Goal: Transaction & Acquisition: Purchase product/service

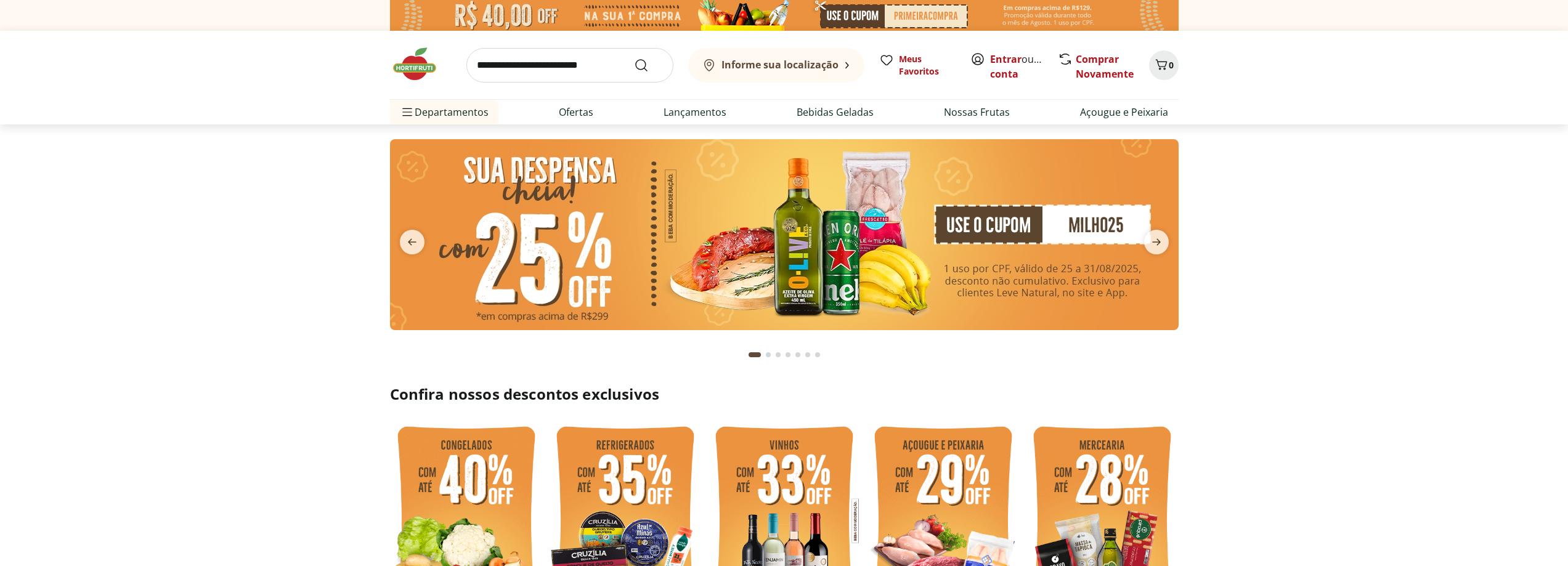
click at [770, 65] on b "Informe sua localização" at bounding box center [780, 65] width 117 height 13
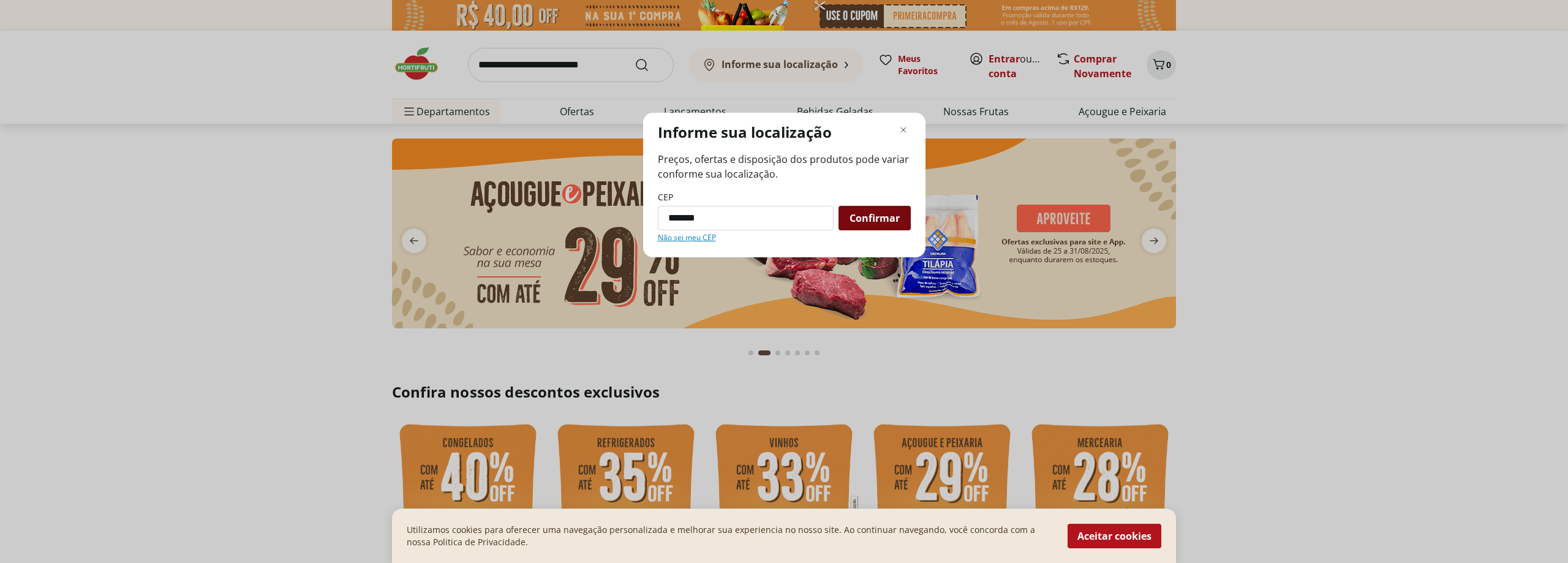
type input "*********"
click at [872, 219] on span "Confirmar" at bounding box center [875, 218] width 50 height 10
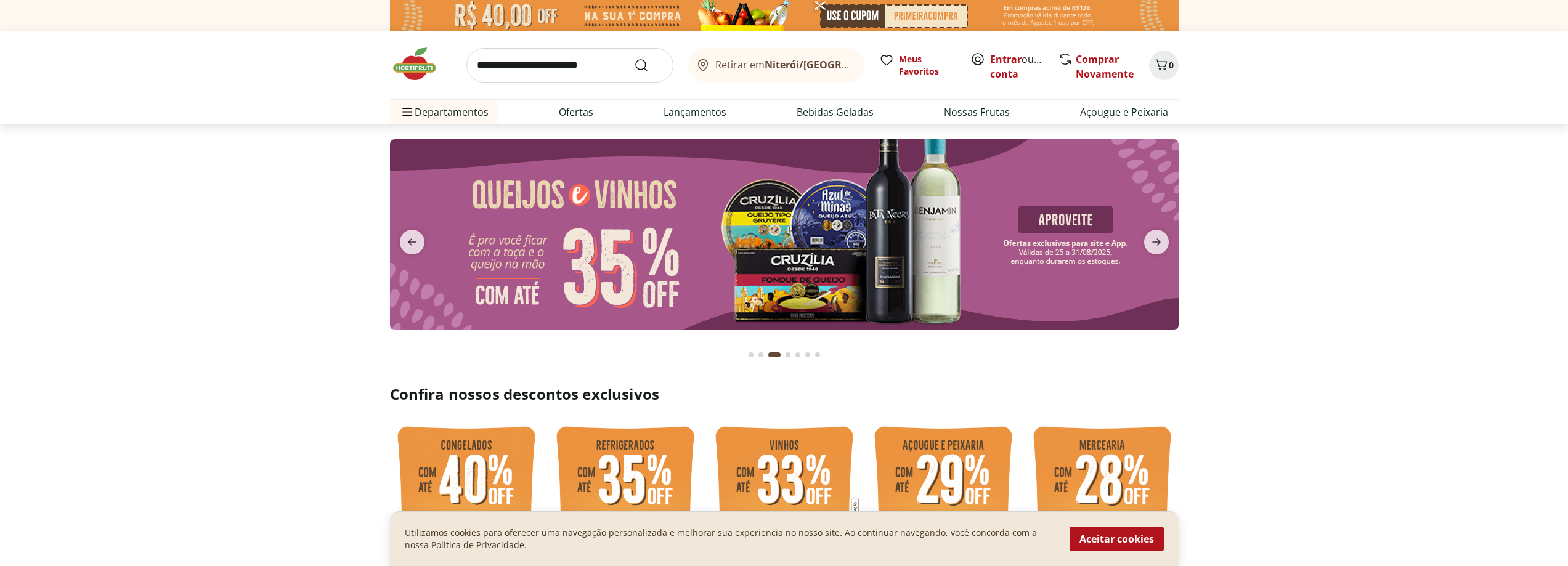
click at [809, 64] on b "Niterói/[GEOGRAPHIC_DATA]" at bounding box center [835, 65] width 141 height 13
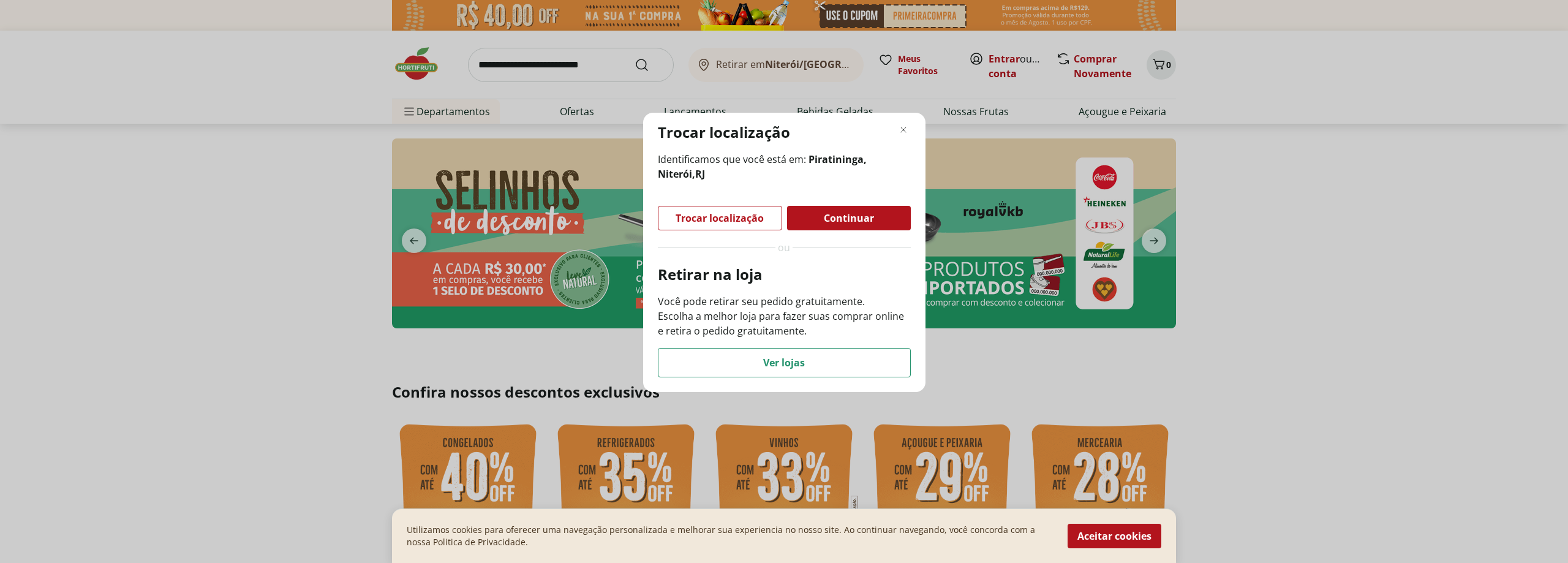
click at [871, 219] on span "Continuar" at bounding box center [849, 218] width 50 height 10
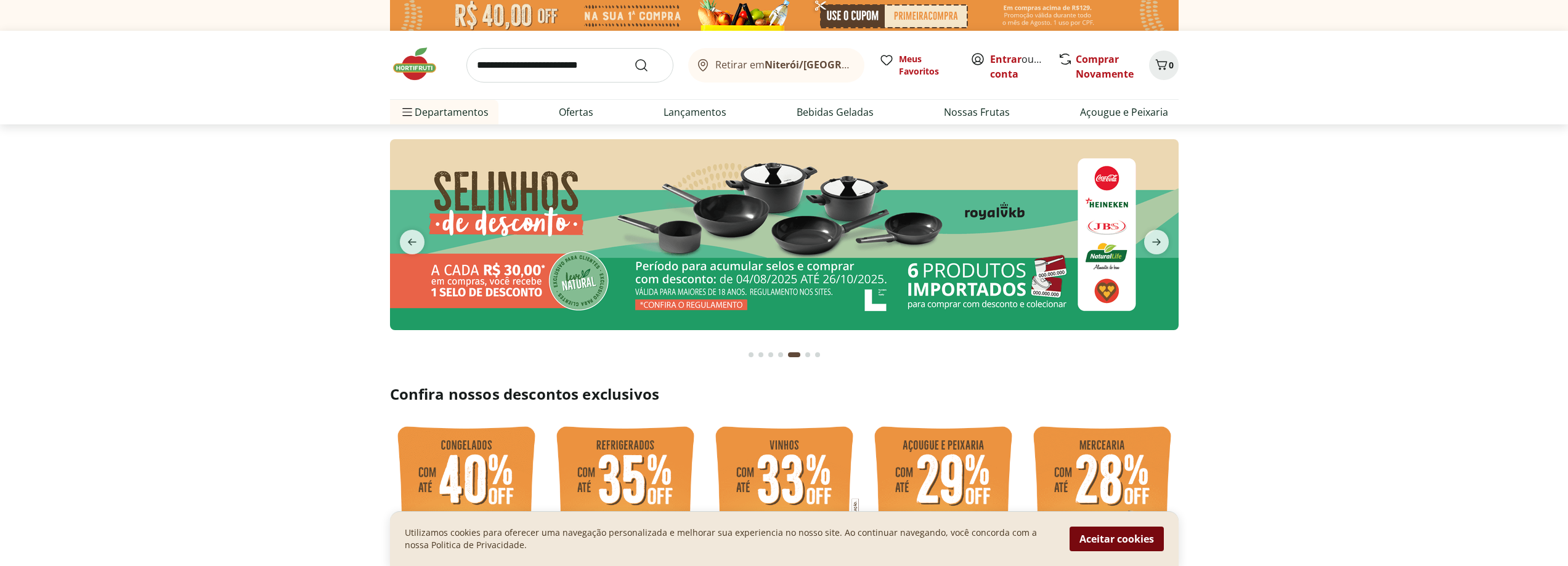
click at [1105, 538] on button "Aceitar cookies" at bounding box center [1117, 539] width 94 height 25
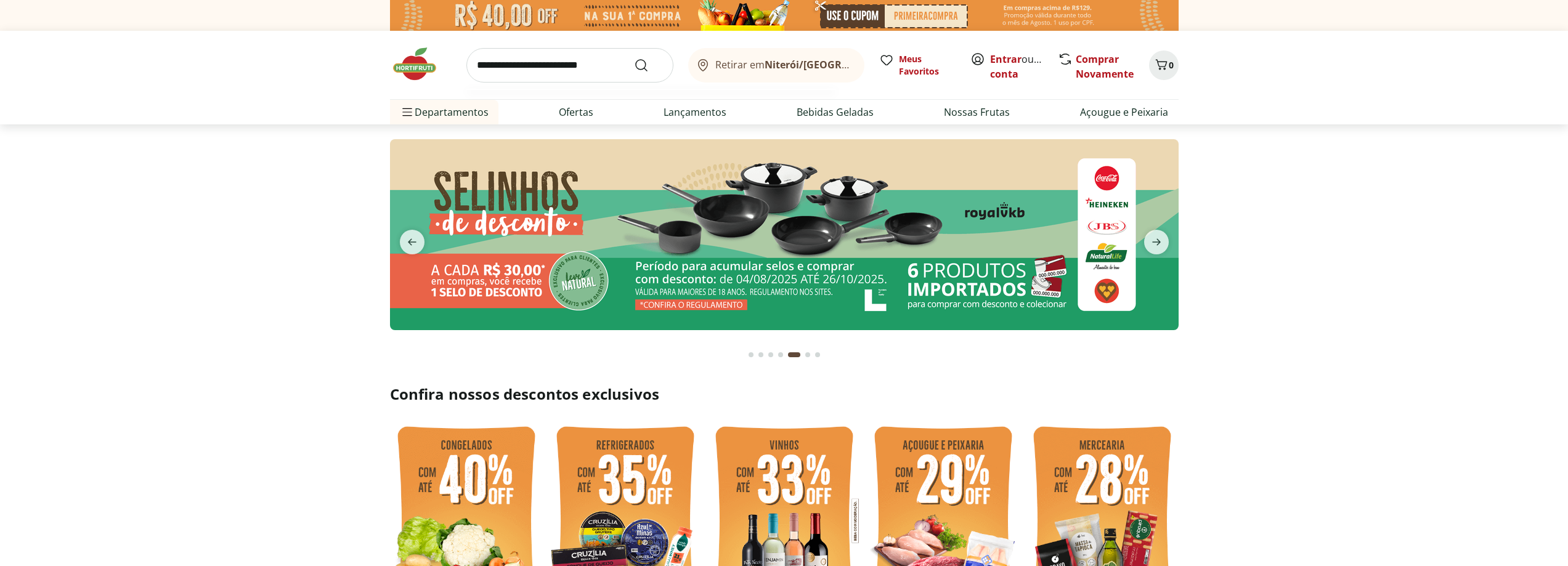
click at [536, 67] on input "search" at bounding box center [570, 65] width 207 height 35
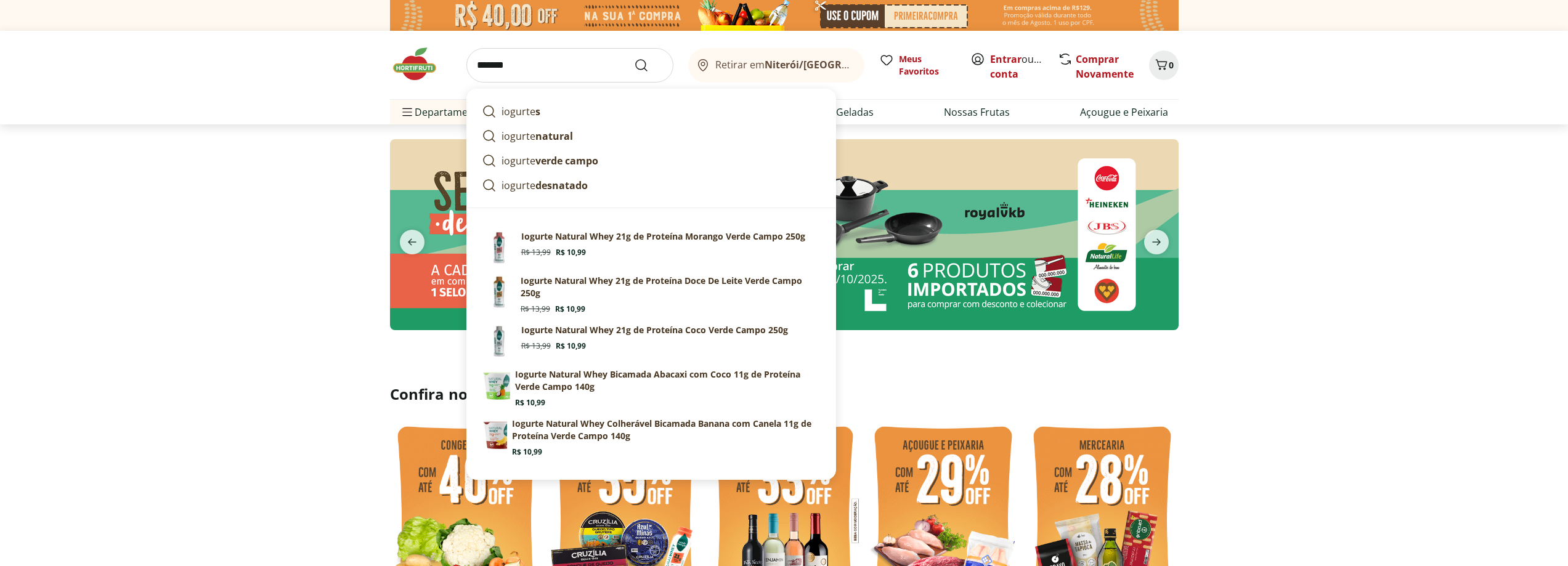
type input "*******"
click at [634, 58] on button "Submit Search" at bounding box center [649, 65] width 29 height 15
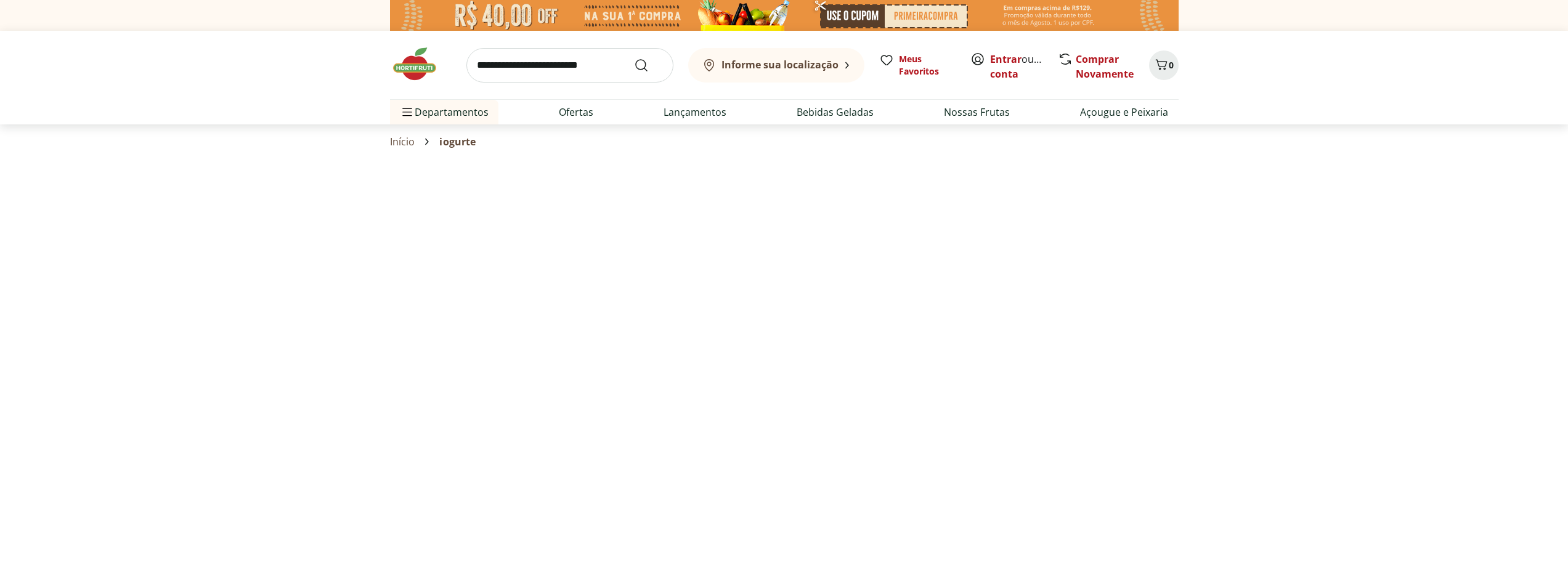
select select "**********"
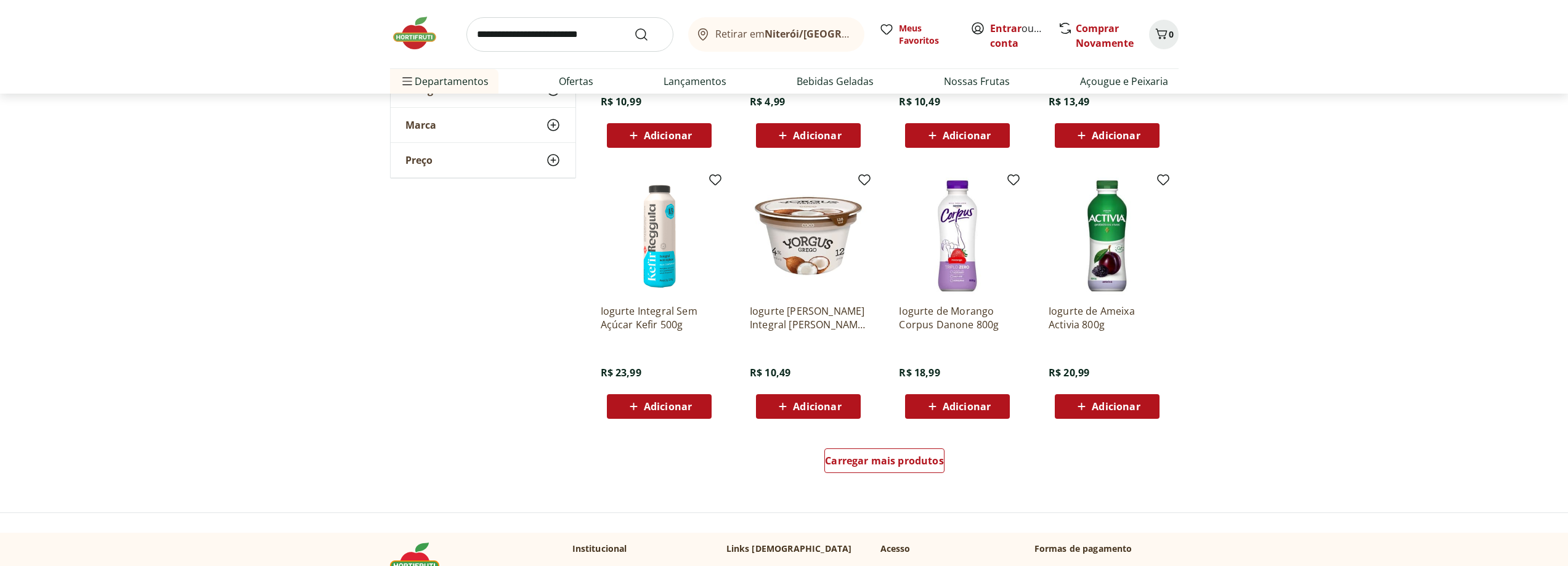
scroll to position [555, 0]
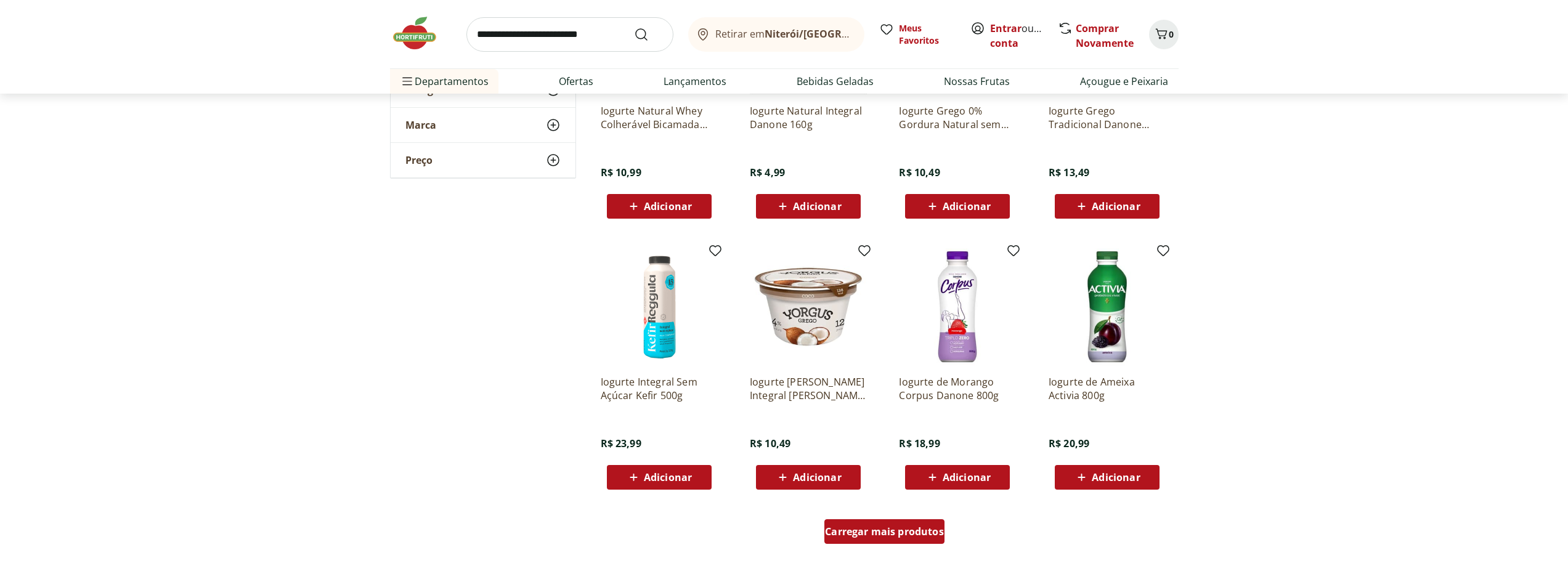
click at [903, 530] on span "Carregar mais produtos" at bounding box center [885, 531] width 119 height 10
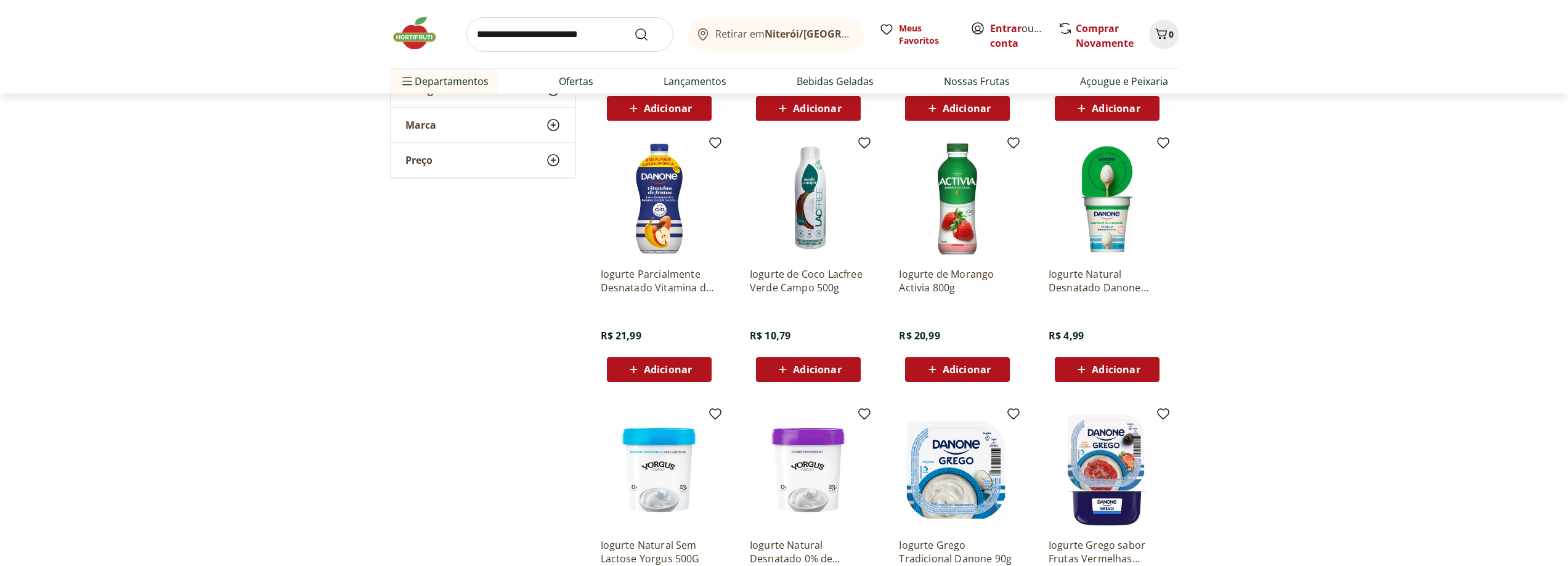
scroll to position [925, 0]
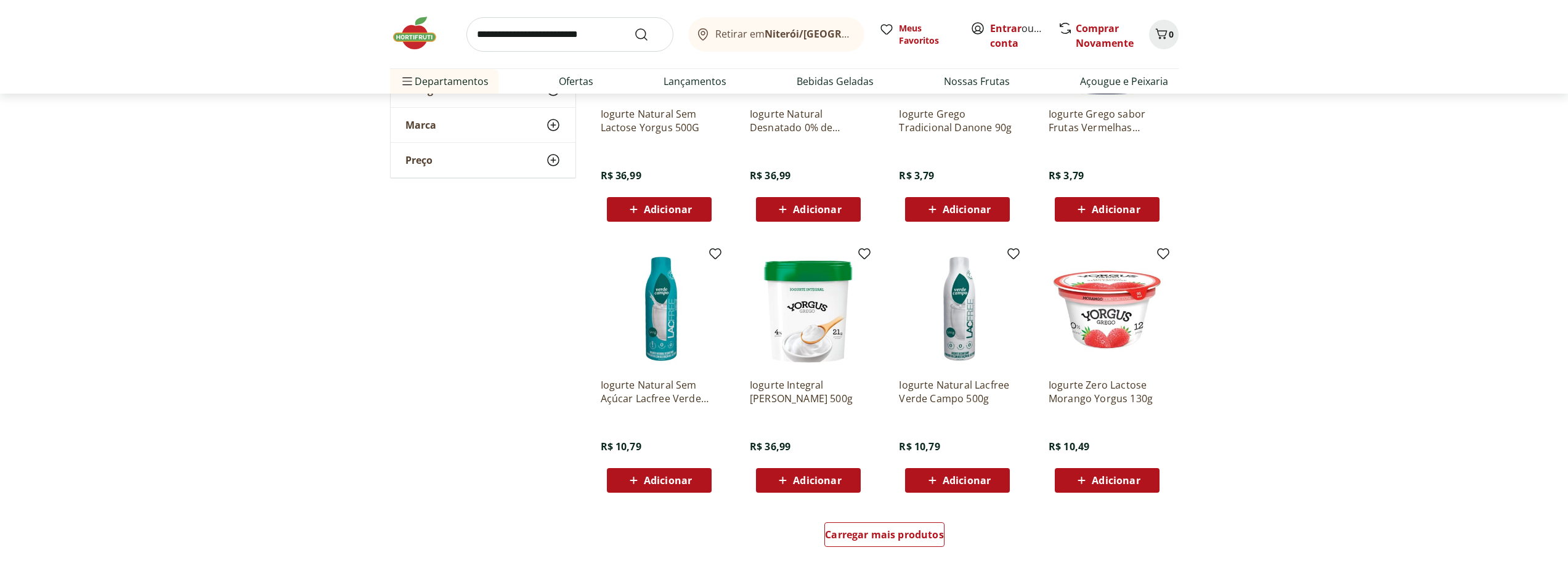
scroll to position [1356, 0]
click at [917, 537] on span "Carregar mais produtos" at bounding box center [885, 534] width 119 height 10
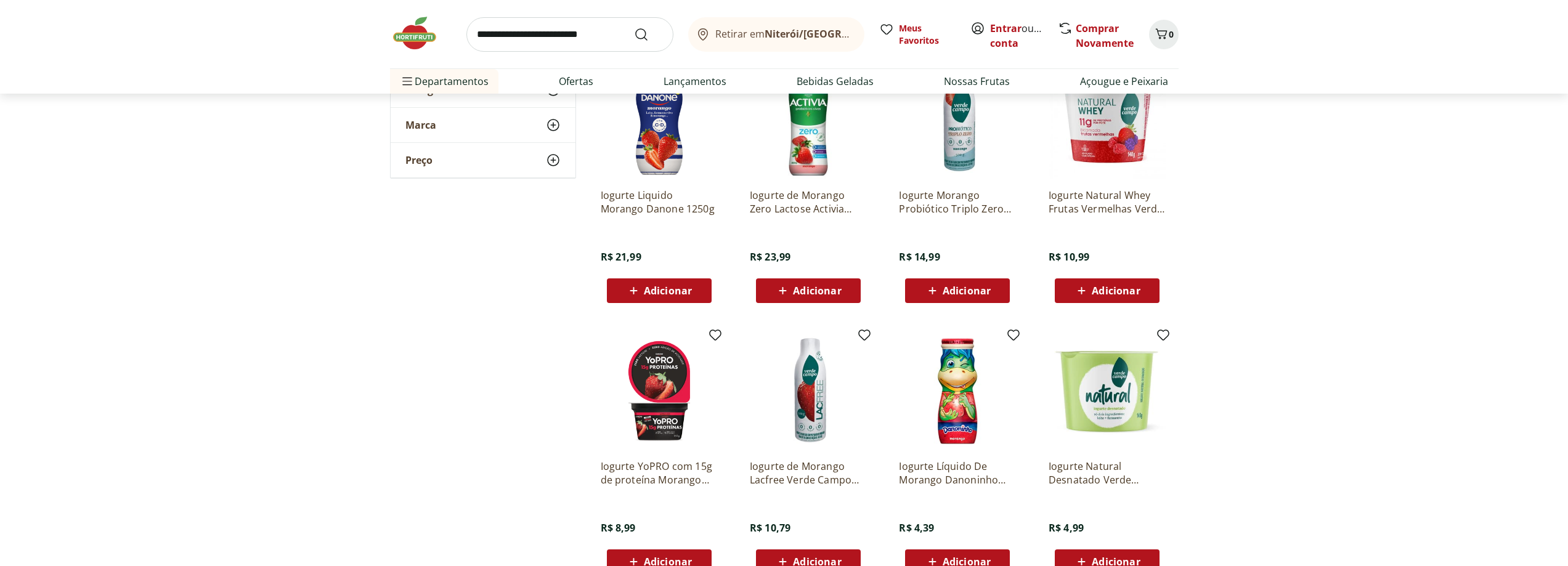
scroll to position [1787, 0]
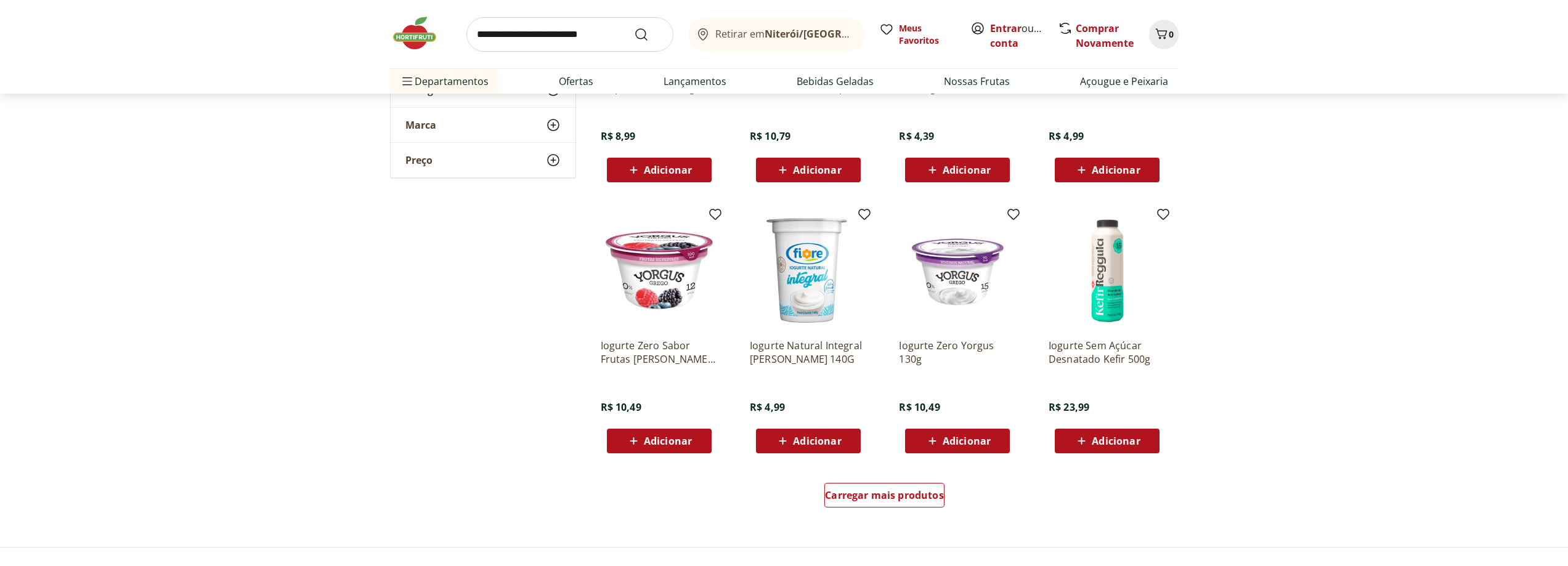
scroll to position [2219, 0]
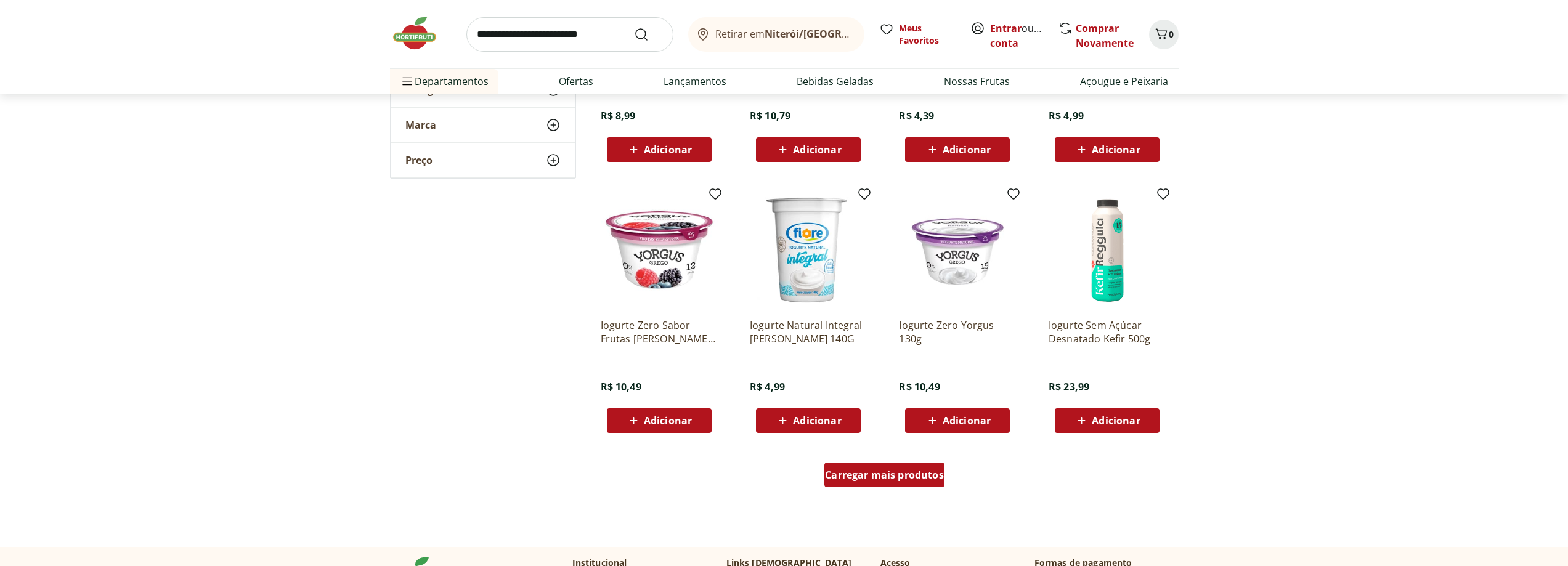
click at [920, 483] on div "Carregar mais produtos" at bounding box center [885, 475] width 120 height 25
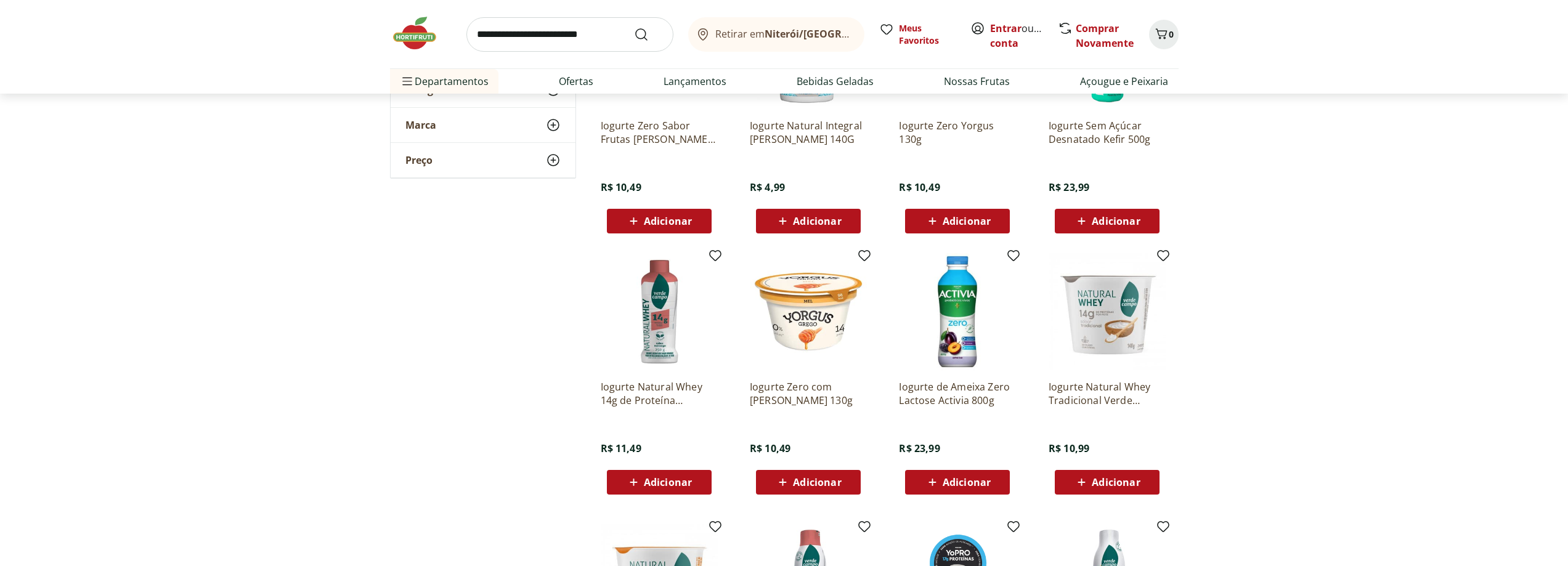
scroll to position [2465, 0]
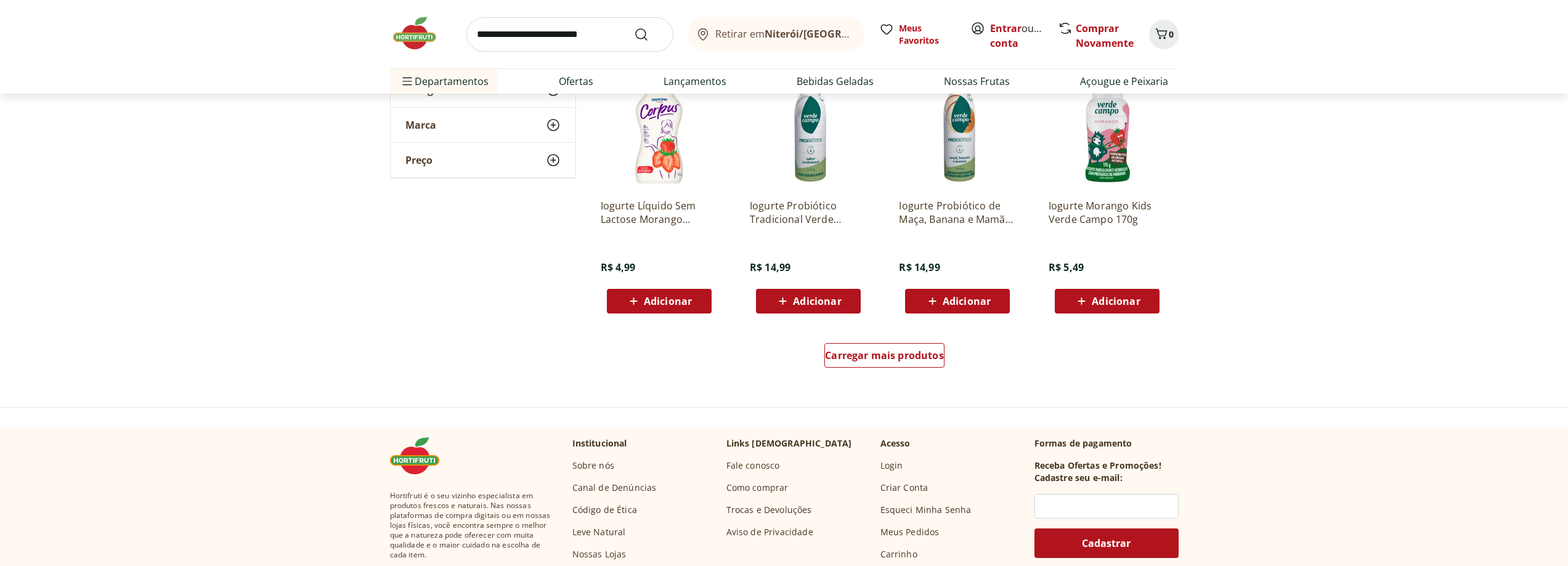
scroll to position [3143, 0]
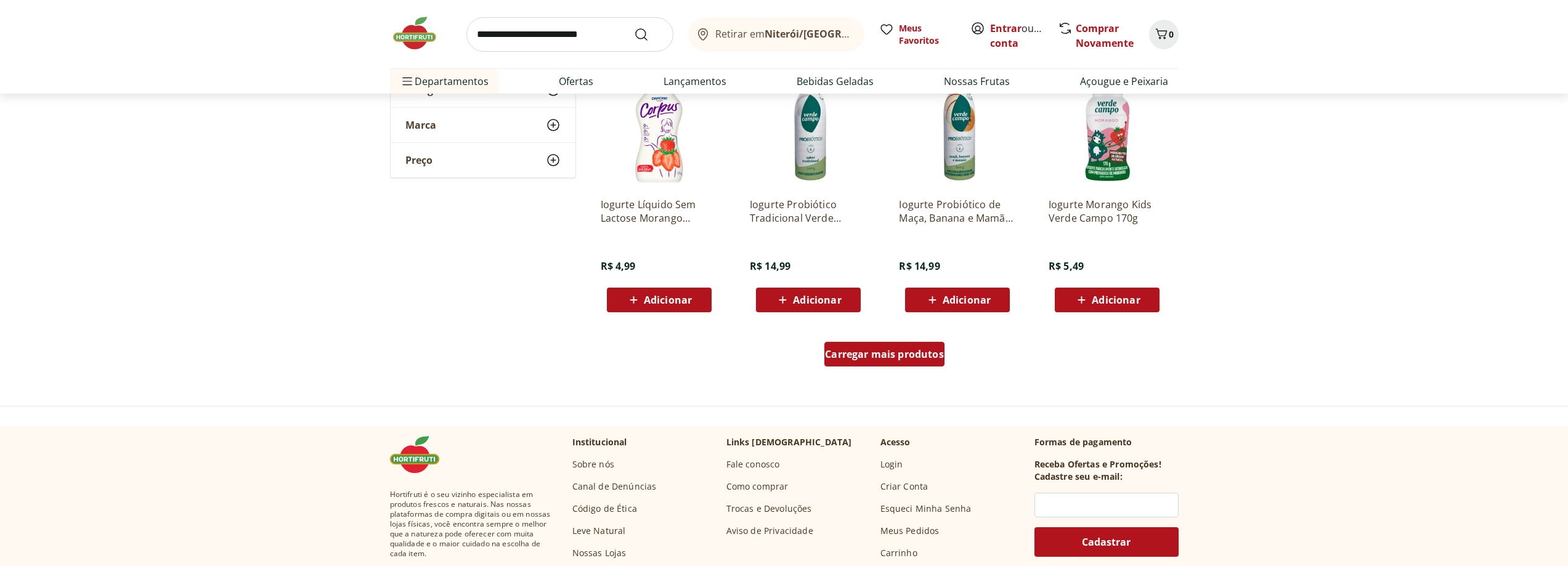
click at [897, 355] on span "Carregar mais produtos" at bounding box center [885, 354] width 119 height 10
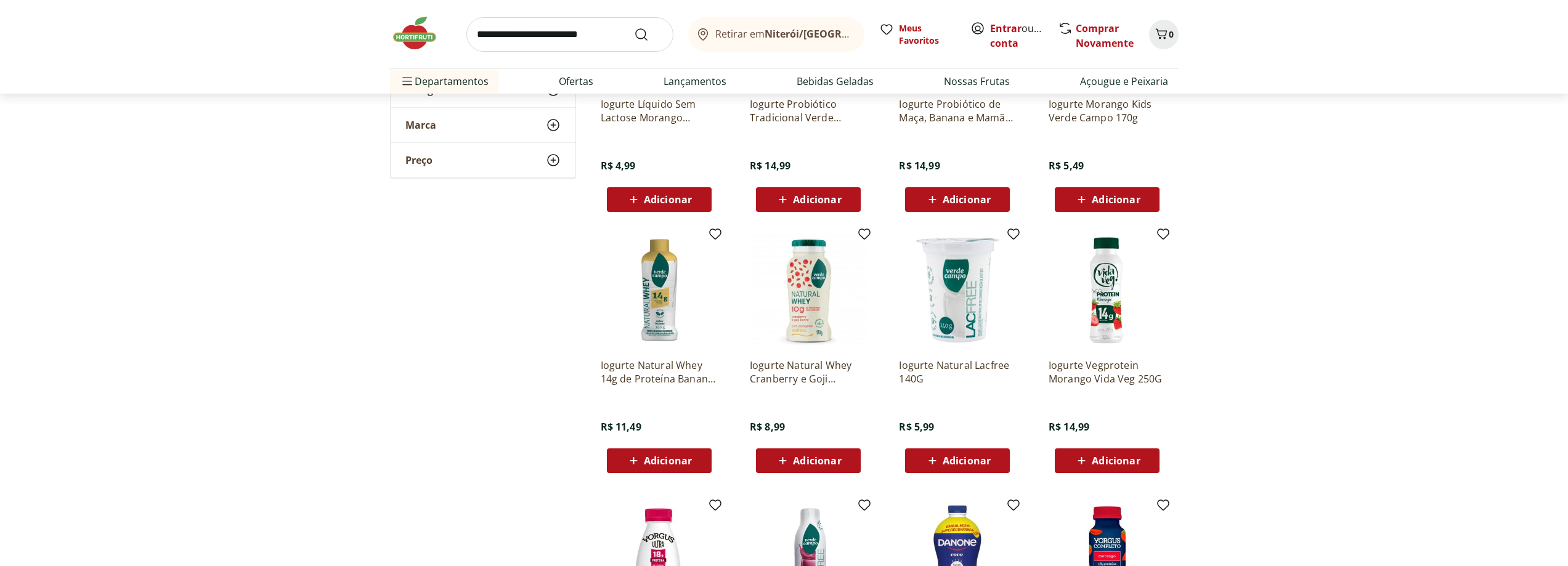
scroll to position [3328, 0]
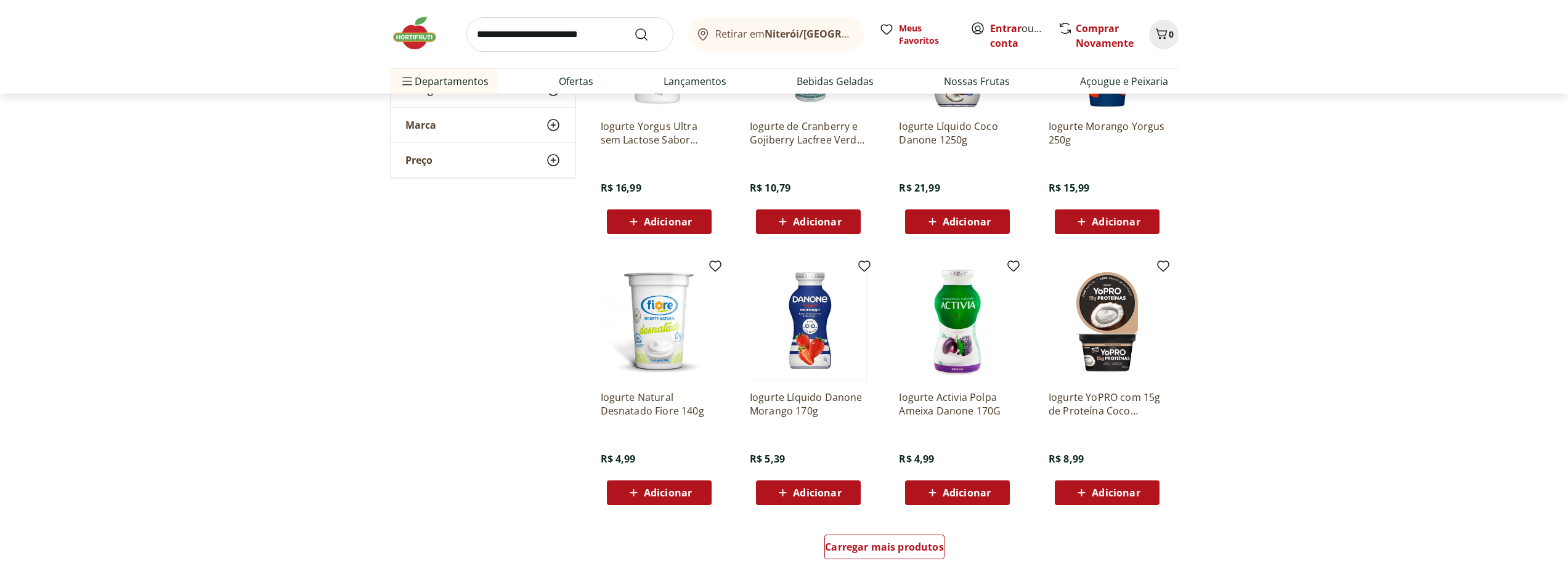
scroll to position [3821, 0]
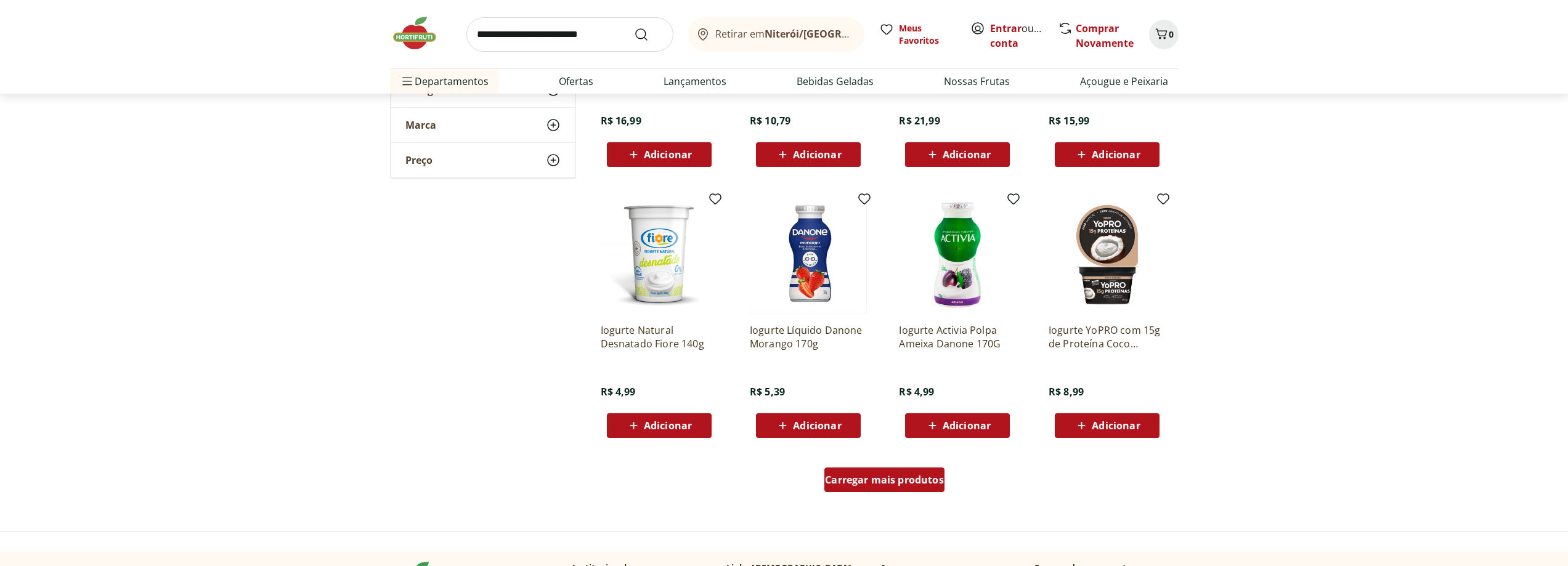
click at [893, 481] on span "Carregar mais produtos" at bounding box center [885, 480] width 119 height 10
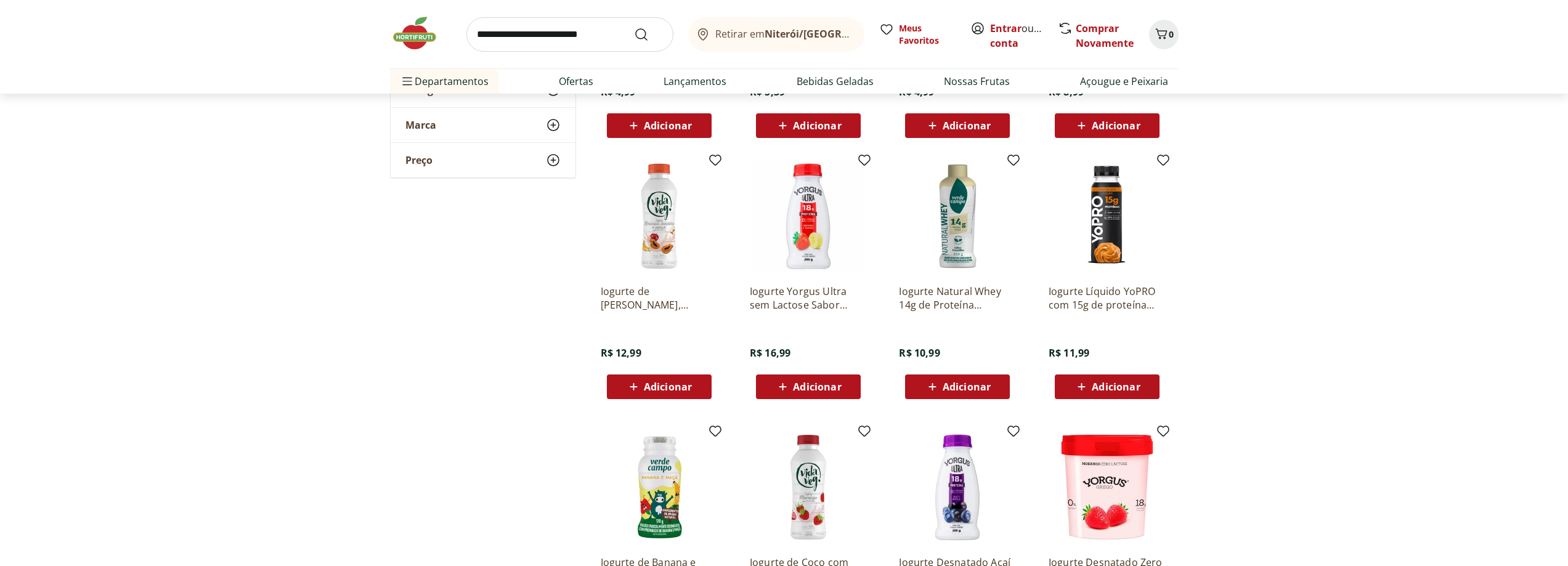
scroll to position [4129, 0]
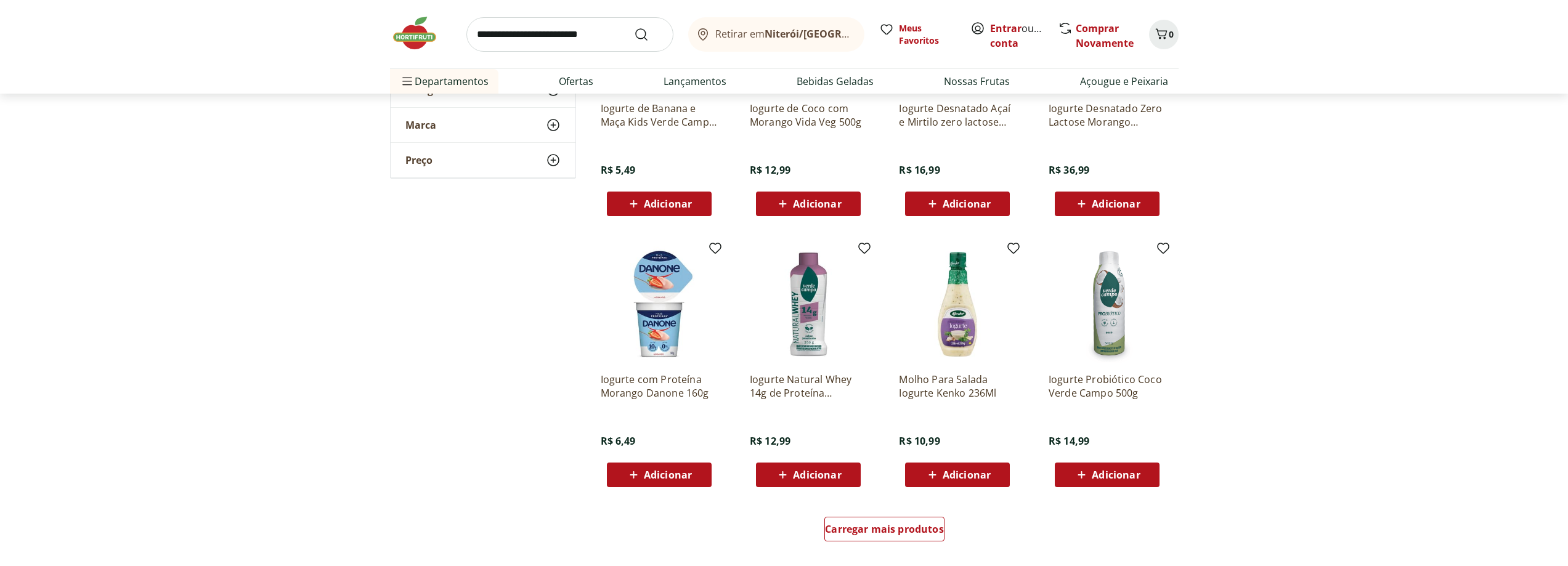
scroll to position [4622, 0]
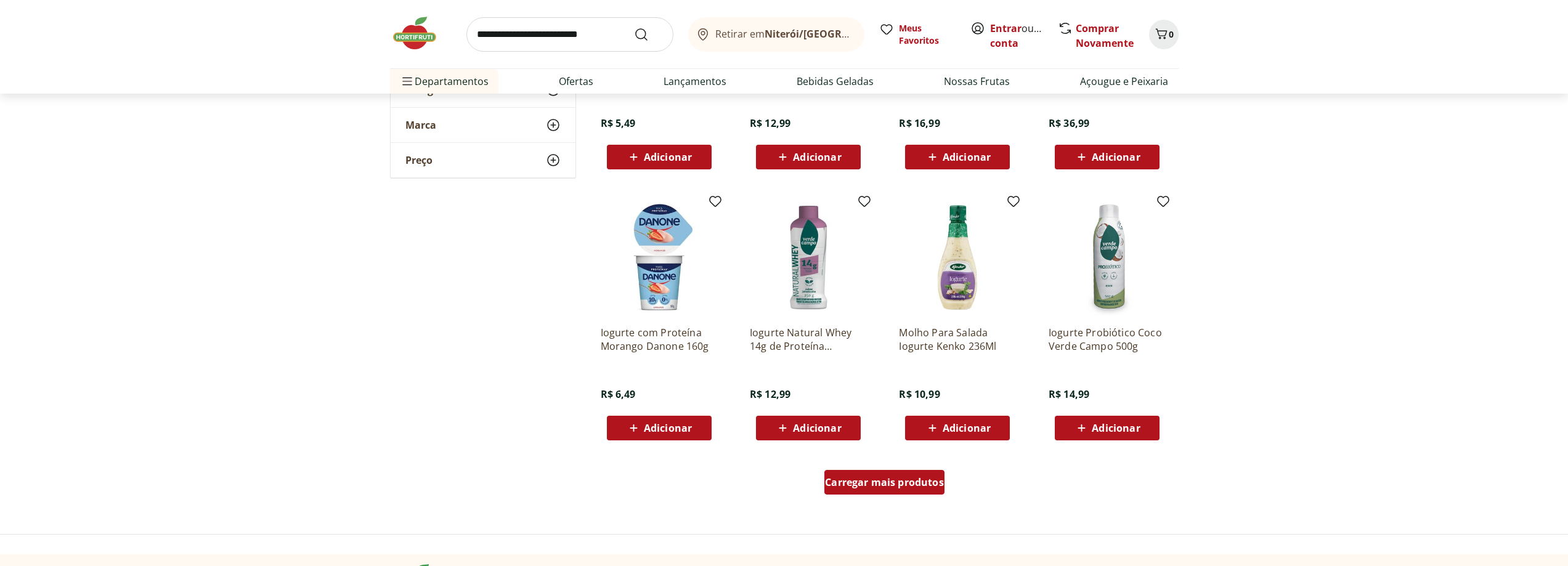
click at [907, 478] on span "Carregar mais produtos" at bounding box center [885, 482] width 119 height 10
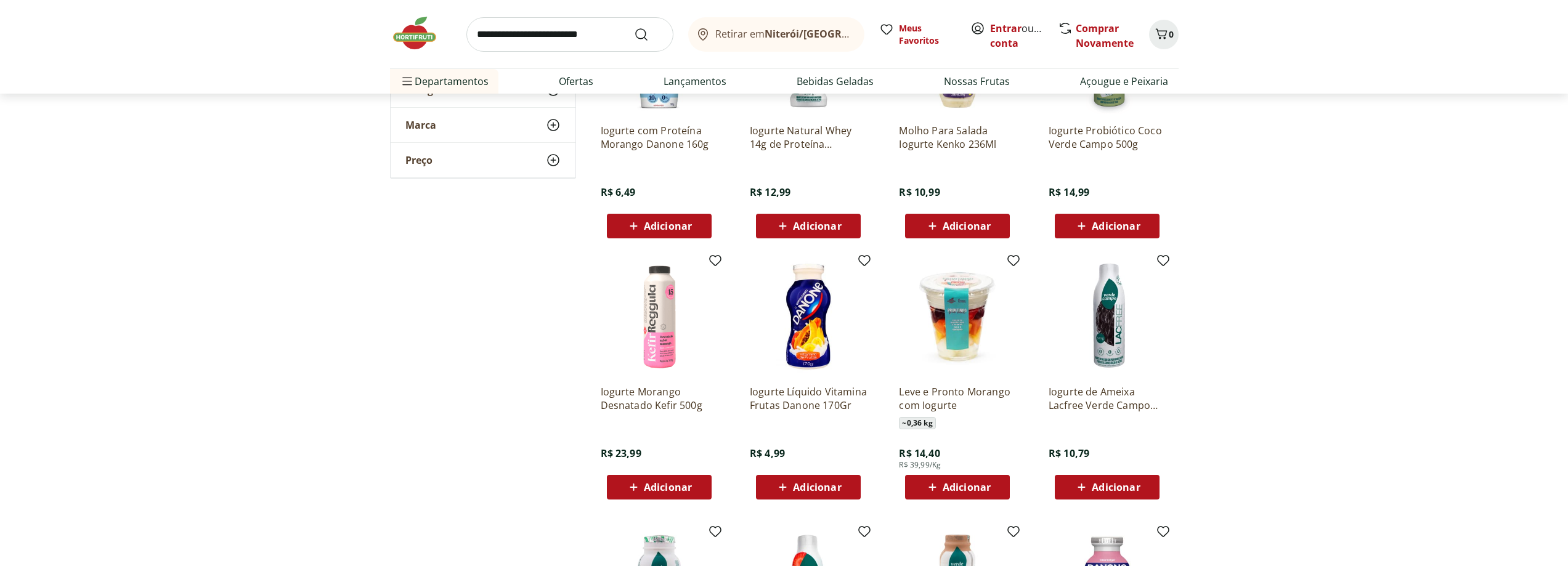
scroll to position [4868, 0]
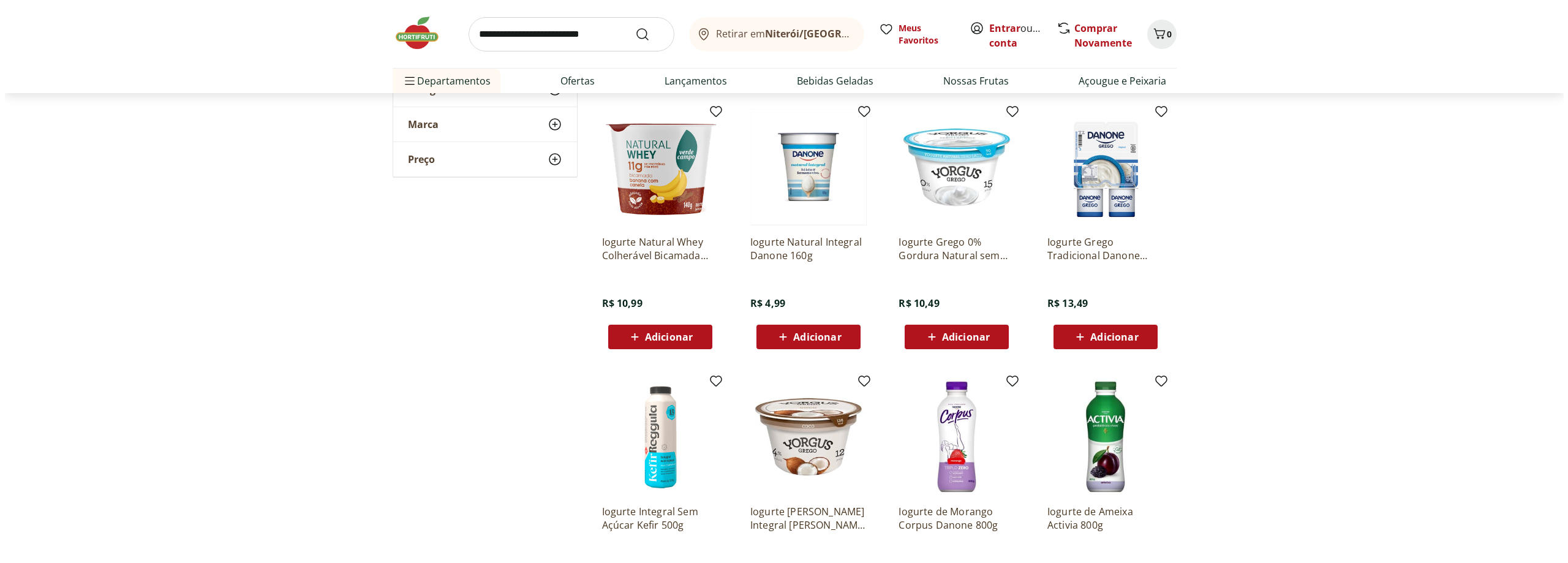
scroll to position [429, 0]
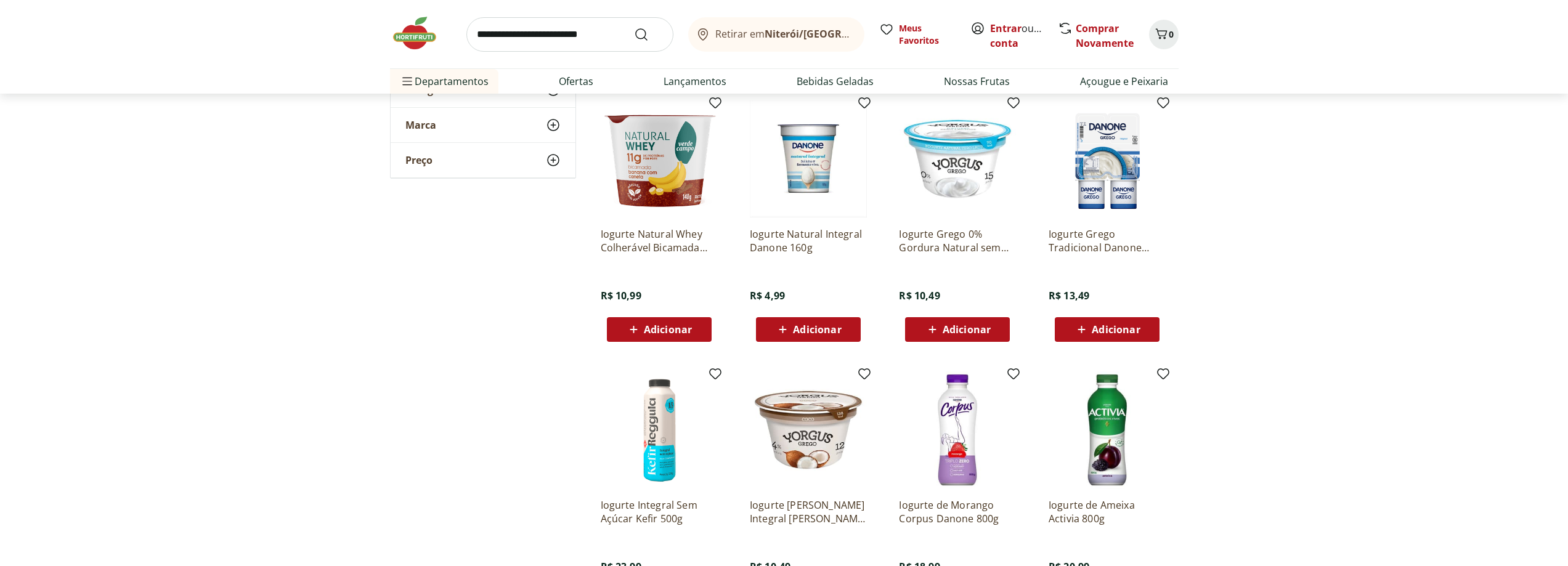
click at [810, 329] on span "Adicionar" at bounding box center [817, 329] width 48 height 10
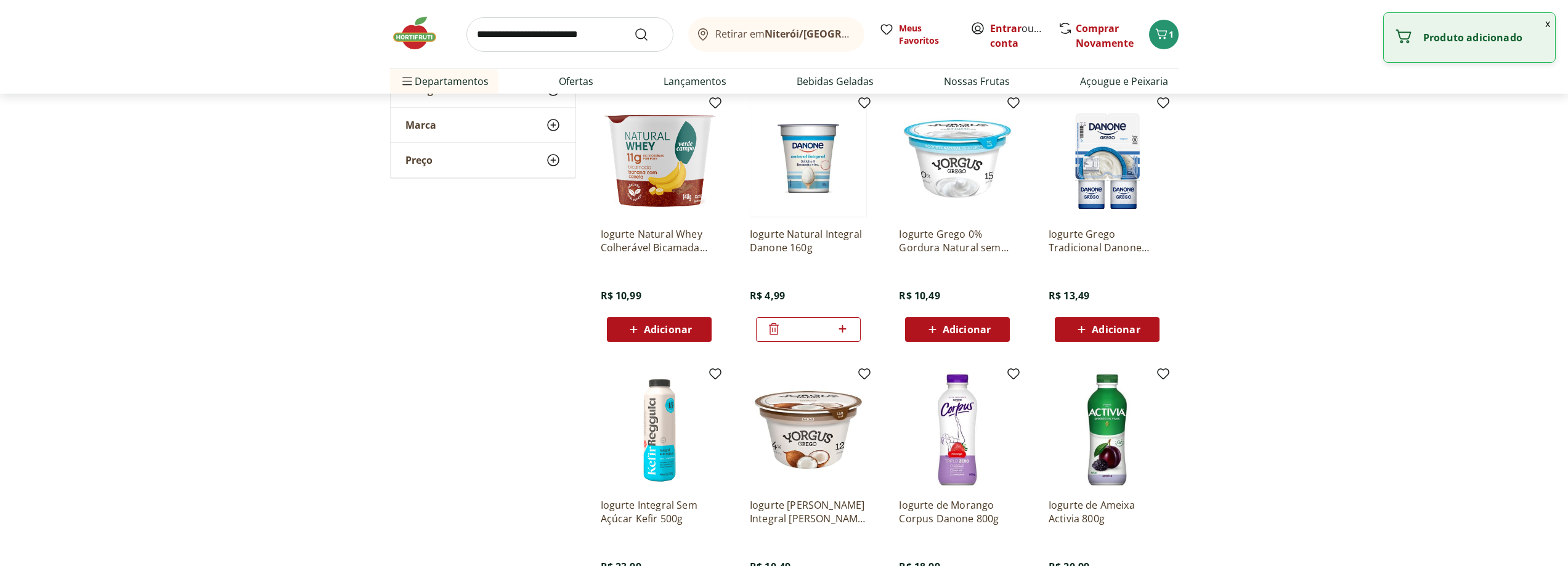
click at [843, 329] on icon at bounding box center [843, 329] width 7 height 7
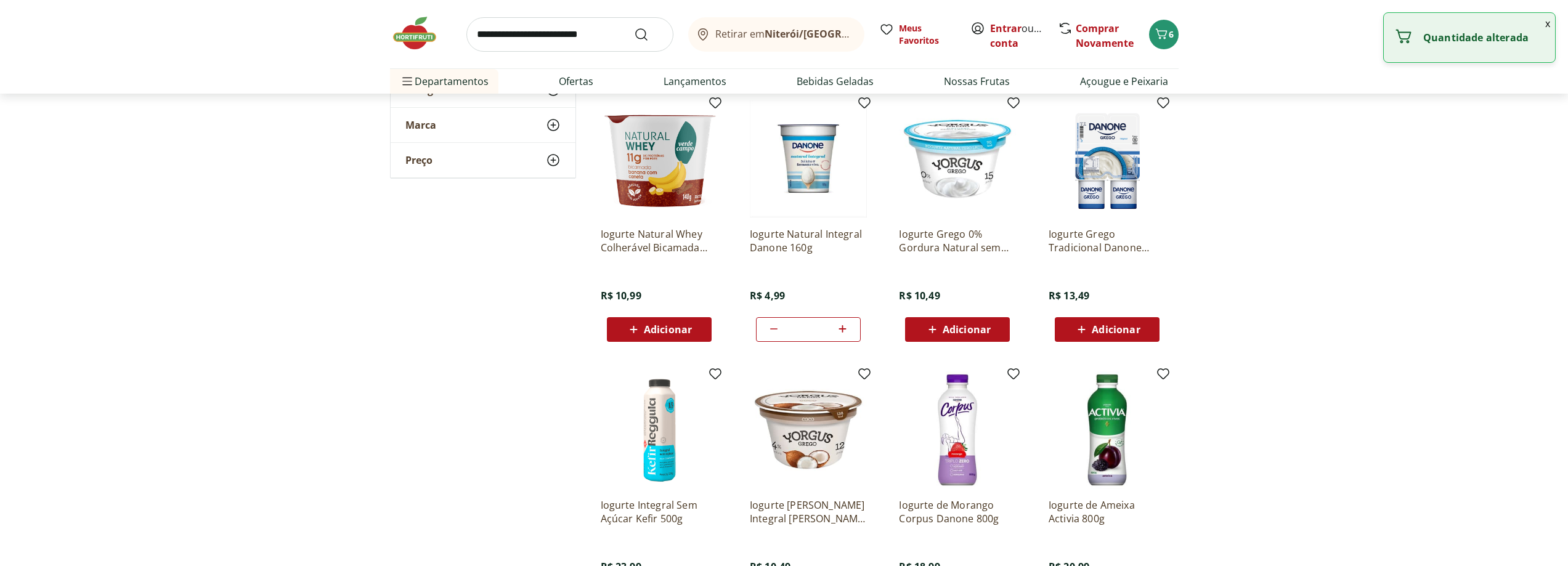
click at [843, 329] on icon at bounding box center [843, 329] width 7 height 7
type input "**"
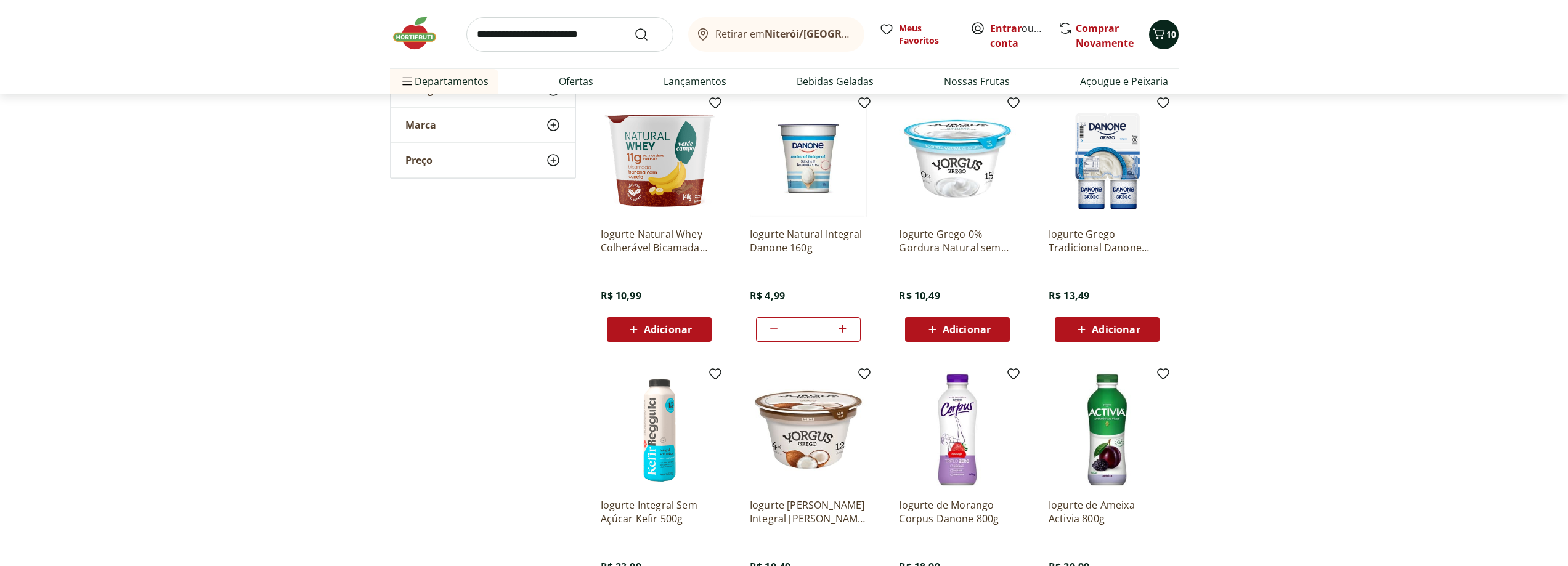
click at [1167, 37] on span "10" at bounding box center [1171, 35] width 10 height 12
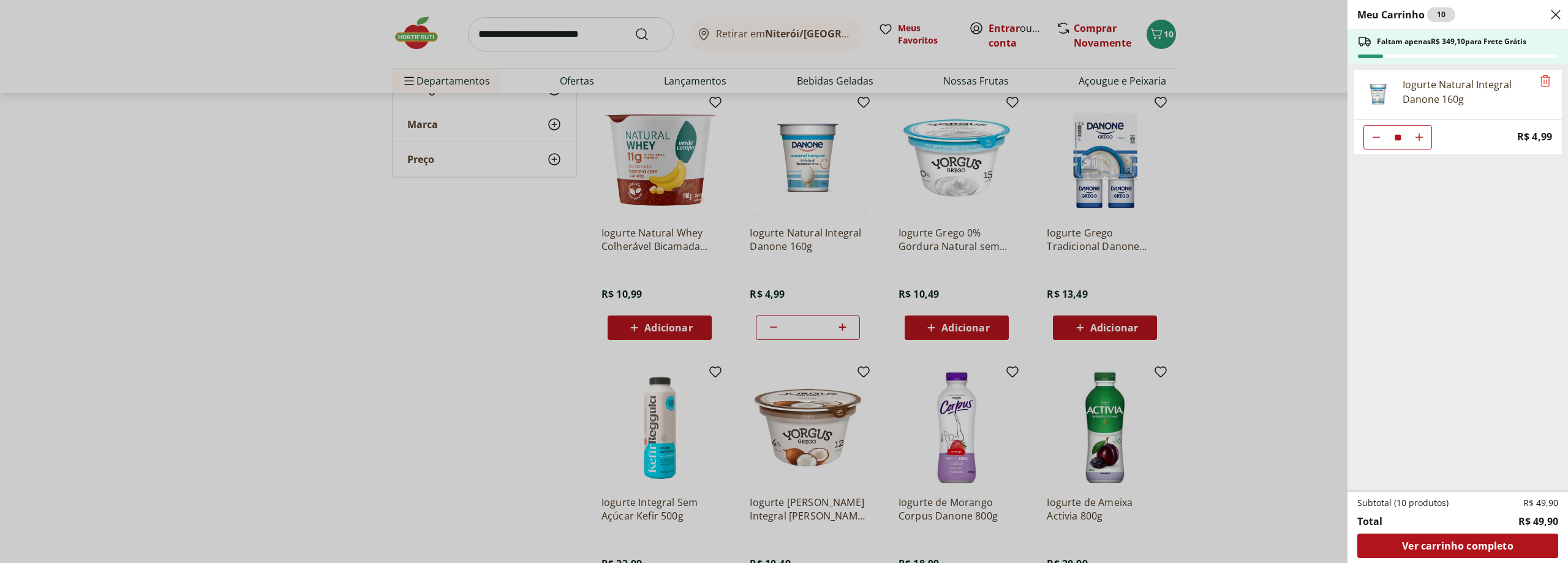
click at [1405, 138] on input "**" at bounding box center [1398, 137] width 19 height 23
type input "**"
click at [1438, 541] on span "Ver carrinho completo" at bounding box center [1457, 546] width 111 height 10
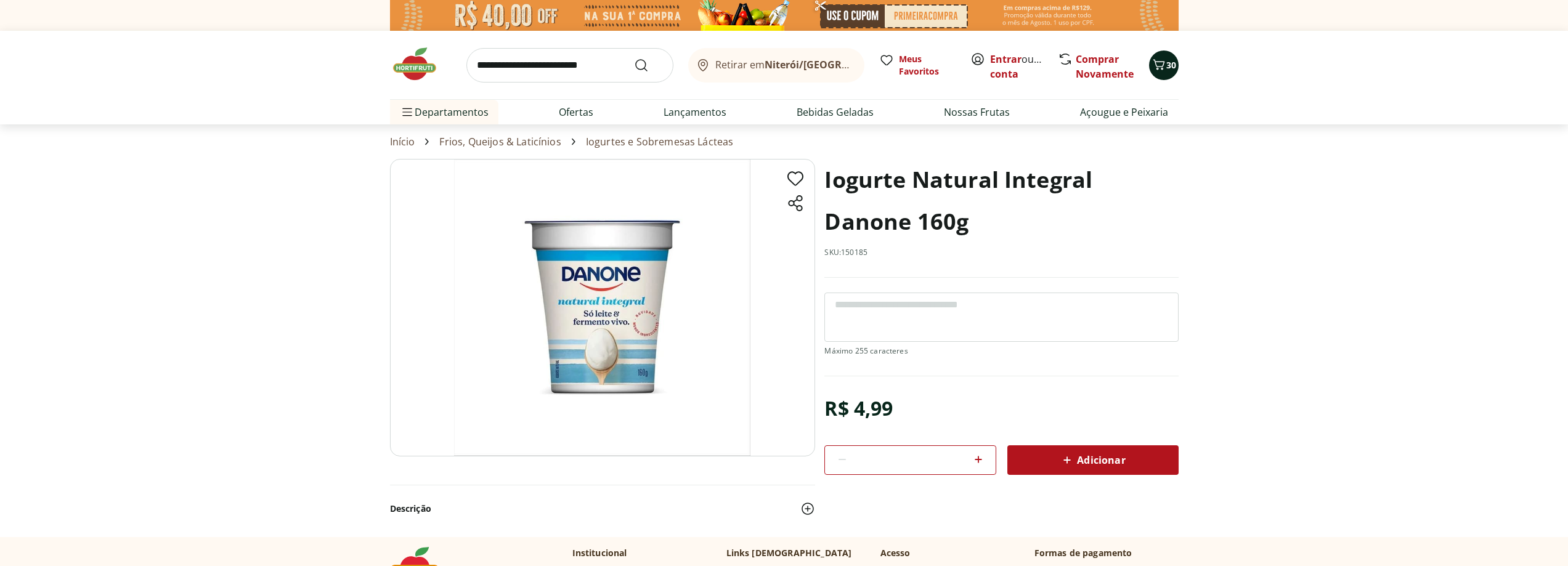
click at [1161, 71] on icon "Carrinho" at bounding box center [1159, 65] width 15 height 15
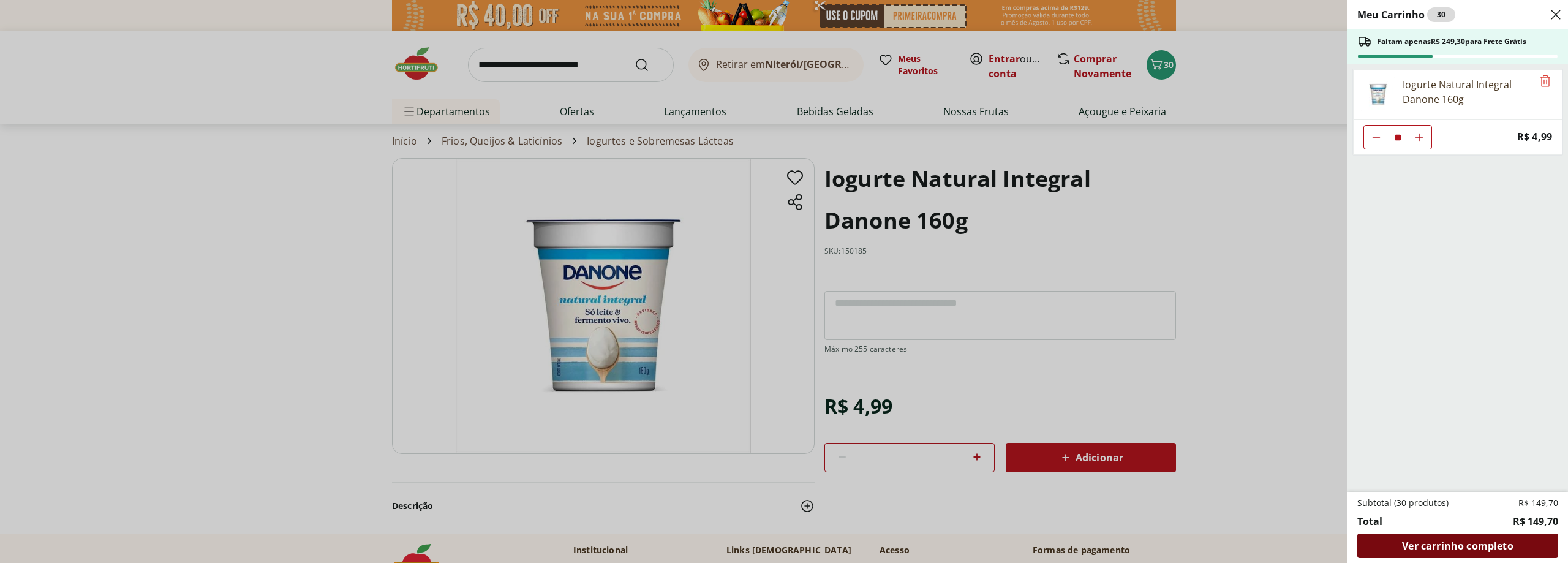
click at [1463, 548] on span "Ver carrinho completo" at bounding box center [1457, 546] width 111 height 10
